Goal: Check status: Check status

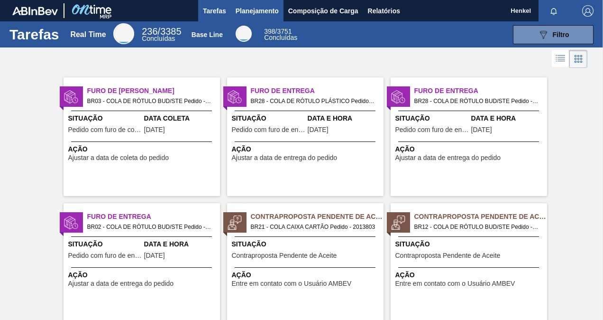
click at [267, 9] on span "Planejamento" at bounding box center [257, 10] width 43 height 11
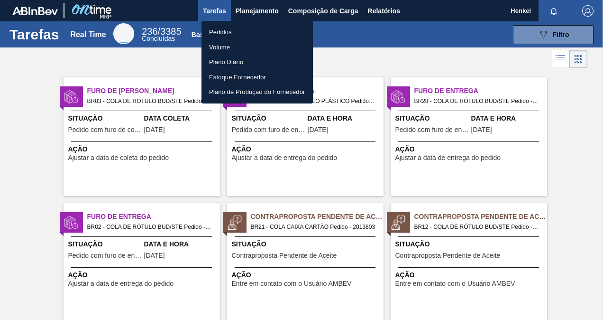
click at [267, 28] on li "Pedidos" at bounding box center [257, 32] width 111 height 15
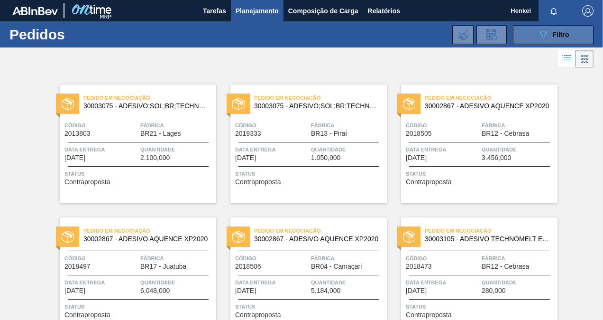
click at [541, 29] on icon "089F7B8B-B2A5-4AFE-B5C0-19BA573D28AC" at bounding box center [543, 34] width 11 height 11
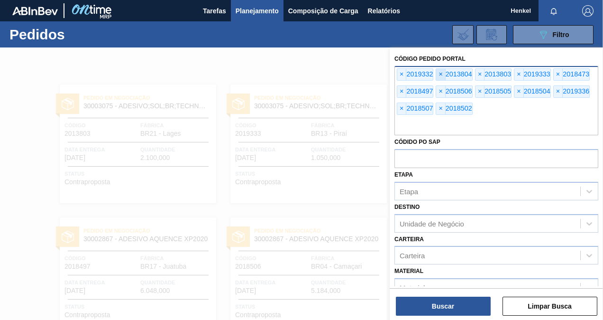
click at [438, 73] on span "×" at bounding box center [440, 74] width 9 height 11
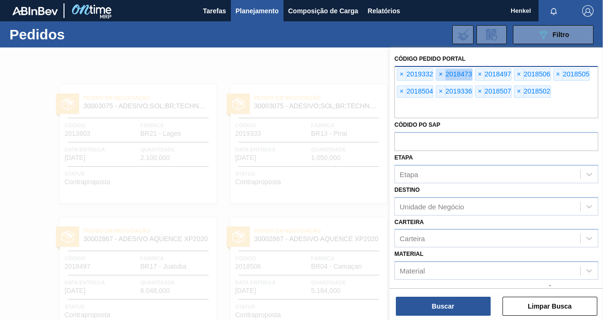
click at [438, 73] on span "×" at bounding box center [440, 74] width 9 height 11
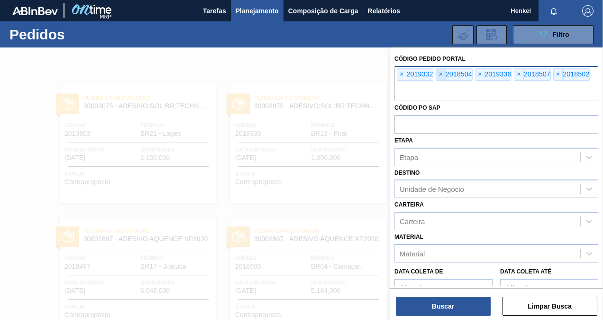
click at [438, 73] on span "×" at bounding box center [440, 74] width 9 height 11
click at [401, 74] on span "×" at bounding box center [401, 74] width 9 height 11
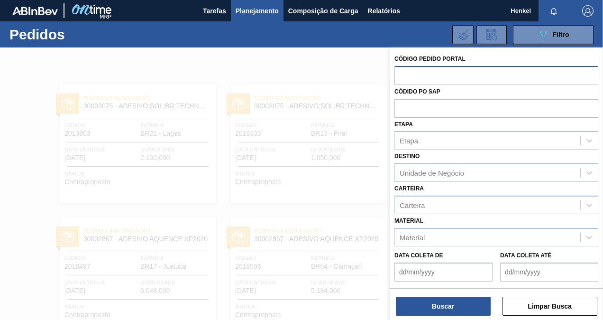
paste input "text"
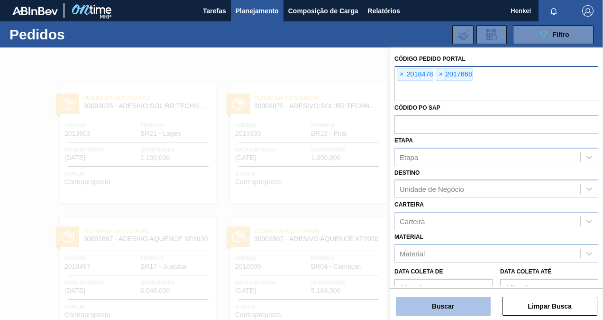
click at [454, 301] on button "Buscar" at bounding box center [443, 305] width 95 height 19
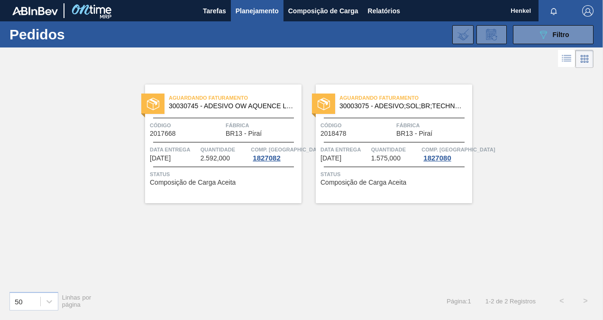
click at [218, 170] on span "Status" at bounding box center [224, 173] width 149 height 9
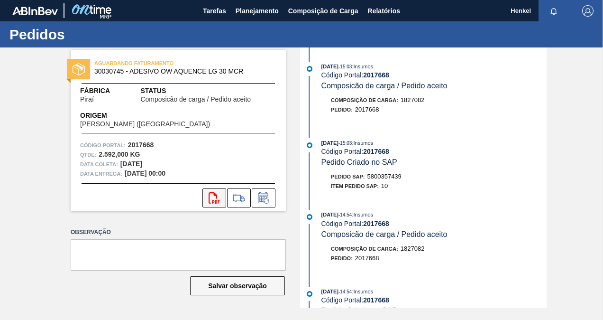
click at [216, 192] on icon "svg{fill:#ff0000}" at bounding box center [214, 197] width 11 height 11
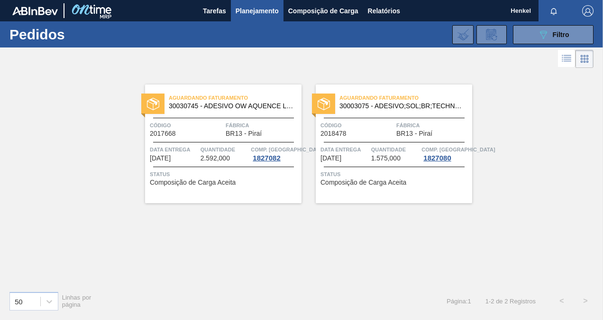
click at [377, 118] on div "Aguardando Faturamento 30003075 - ADESIVO;SOL;BR;TECHNOMELT SUPRA HT 35125 Códi…" at bounding box center [394, 143] width 157 height 119
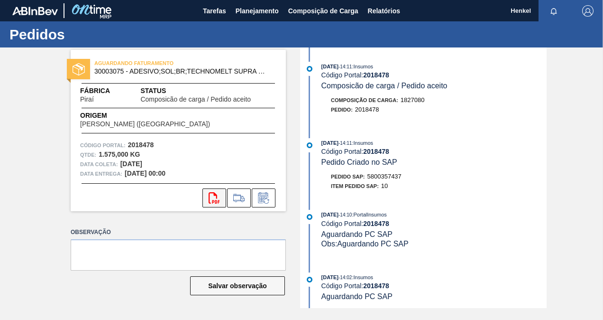
click at [220, 196] on button "svg{fill:#ff0000}" at bounding box center [215, 197] width 24 height 19
